Goal: Transaction & Acquisition: Download file/media

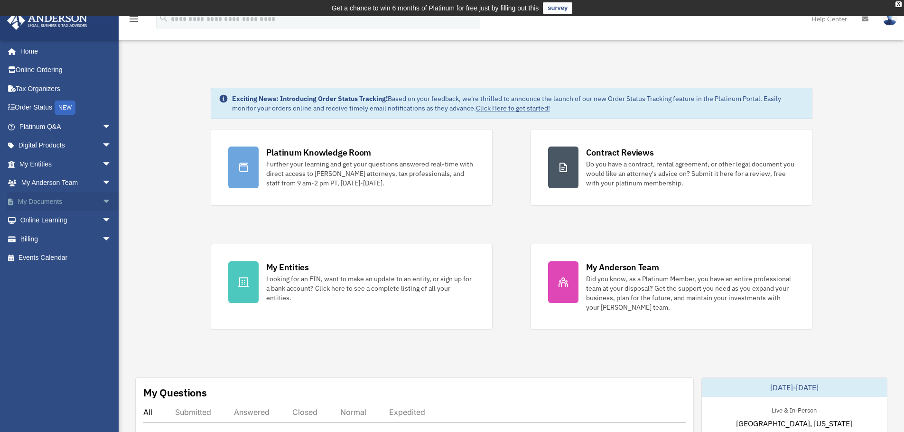
click at [47, 204] on link "My Documents arrow_drop_down" at bounding box center [66, 201] width 119 height 19
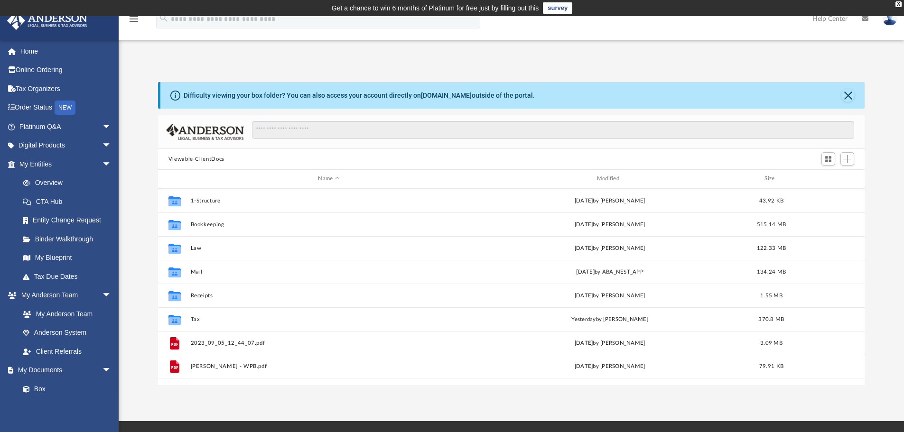
scroll to position [209, 700]
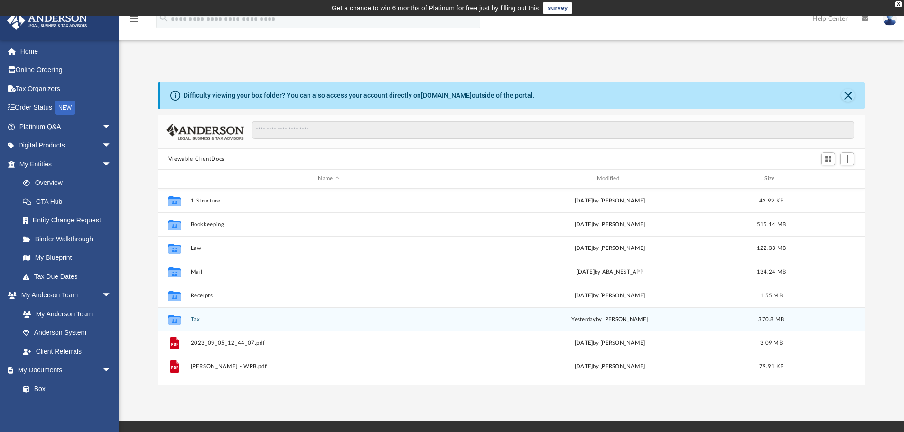
click at [199, 319] on button "Tax" at bounding box center [328, 320] width 277 height 6
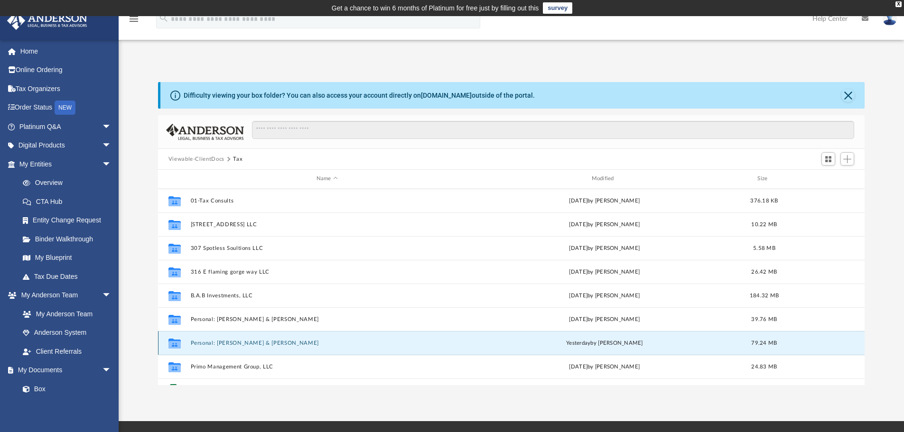
click at [231, 344] on button "Personal: [PERSON_NAME] & [PERSON_NAME]" at bounding box center [326, 343] width 273 height 6
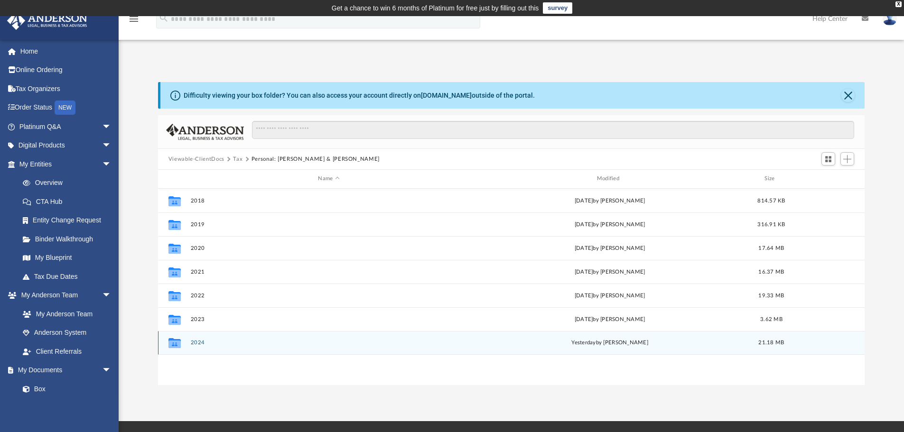
click at [206, 346] on button "2024" at bounding box center [328, 343] width 277 height 6
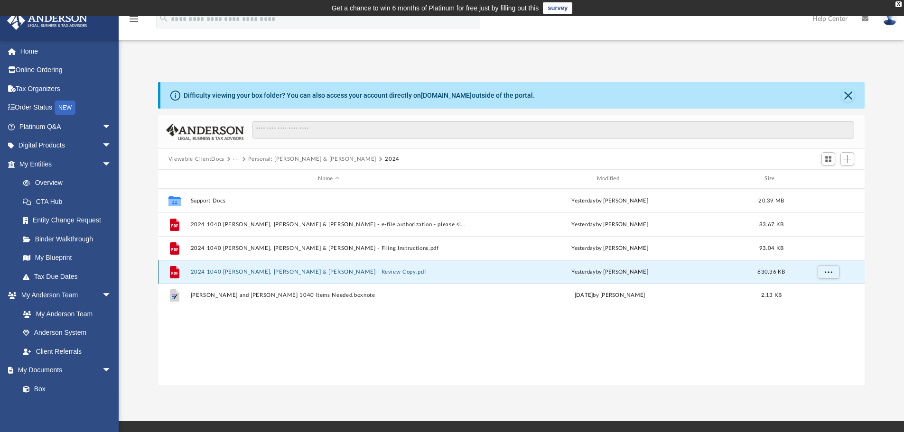
click at [279, 272] on button "2024 1040 [PERSON_NAME], [PERSON_NAME] & [PERSON_NAME] - Review Copy.pdf" at bounding box center [328, 272] width 277 height 6
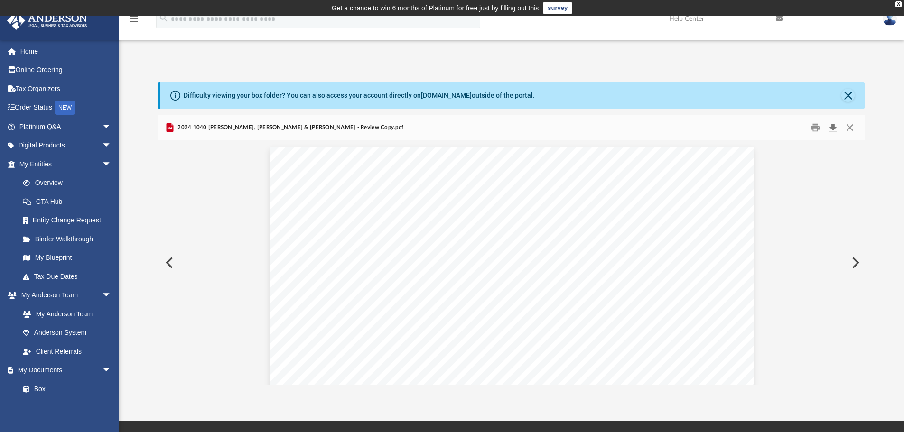
click at [832, 128] on button "Download" at bounding box center [833, 128] width 17 height 15
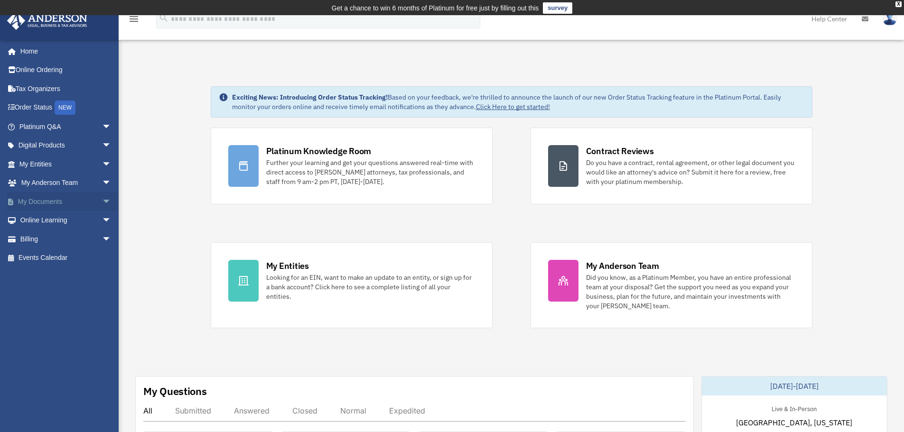
click at [35, 201] on link "My Documents arrow_drop_down" at bounding box center [66, 201] width 119 height 19
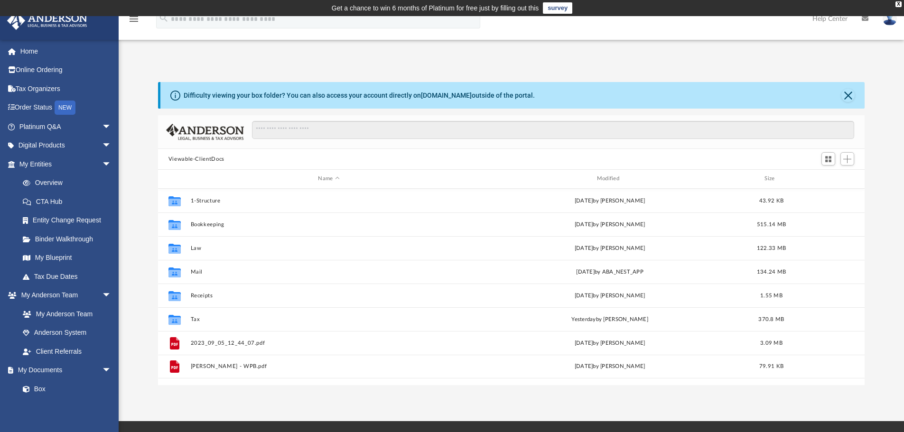
scroll to position [209, 700]
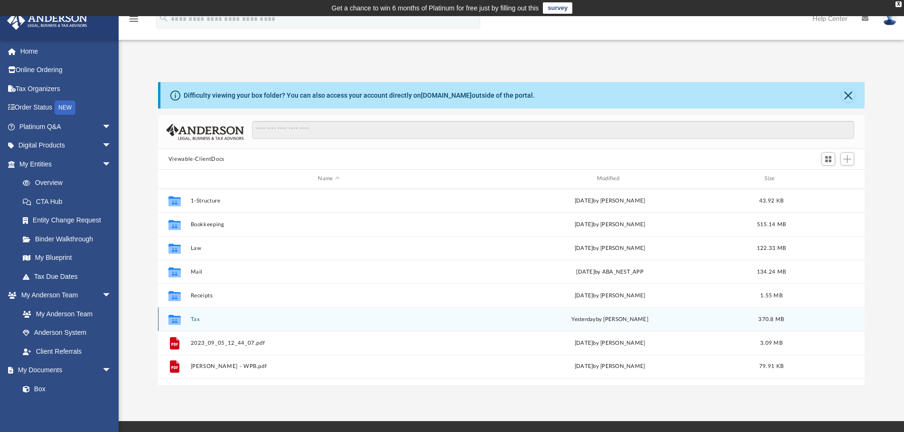
click at [195, 319] on button "Tax" at bounding box center [328, 320] width 277 height 6
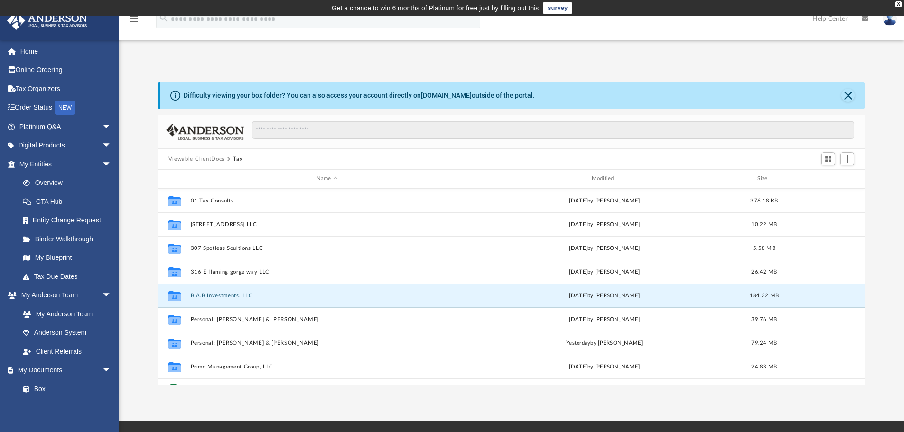
click at [206, 296] on button "B.A.B Investments, LLC" at bounding box center [326, 296] width 273 height 6
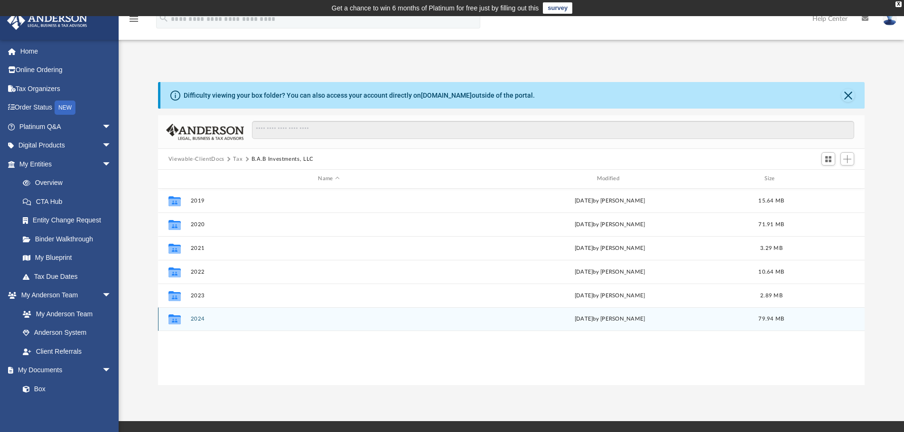
click at [197, 318] on button "2024" at bounding box center [328, 319] width 277 height 6
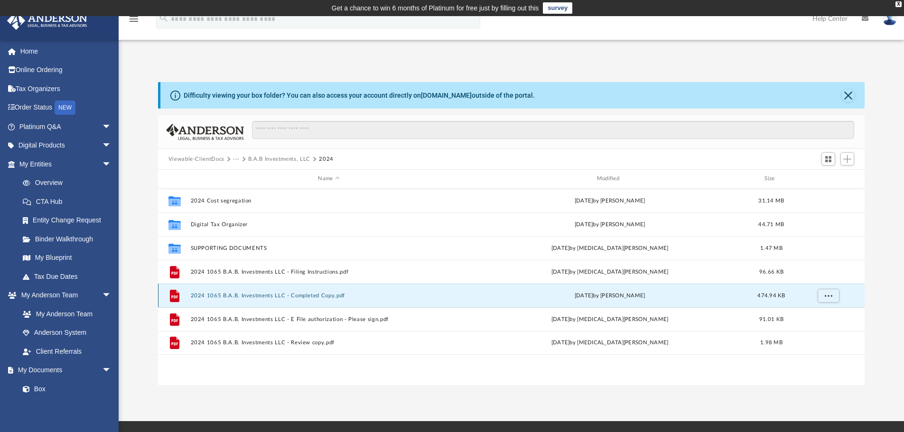
click at [263, 295] on button "2024 1065 B.A.B. Investments LLC - Completed Copy.pdf" at bounding box center [328, 296] width 277 height 6
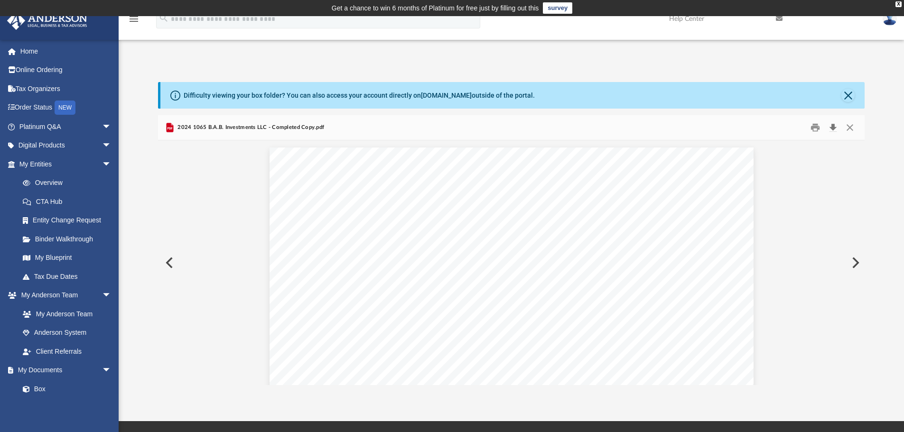
click at [832, 127] on button "Download" at bounding box center [833, 128] width 17 height 15
